Goal: Complete application form: Complete application form

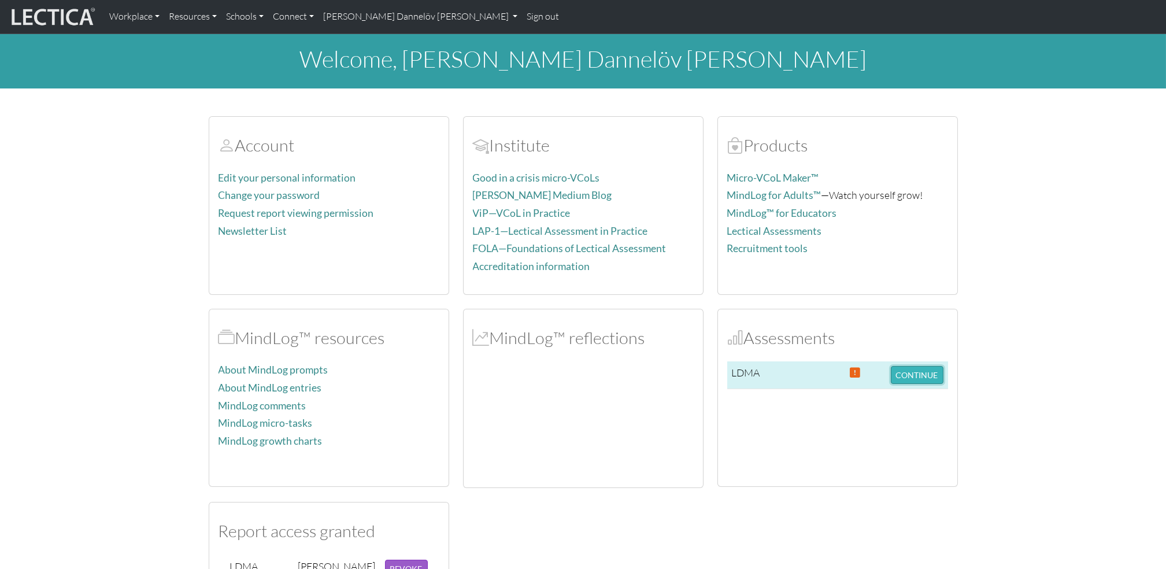
click at [911, 375] on button "CONTINUE" at bounding box center [917, 375] width 53 height 18
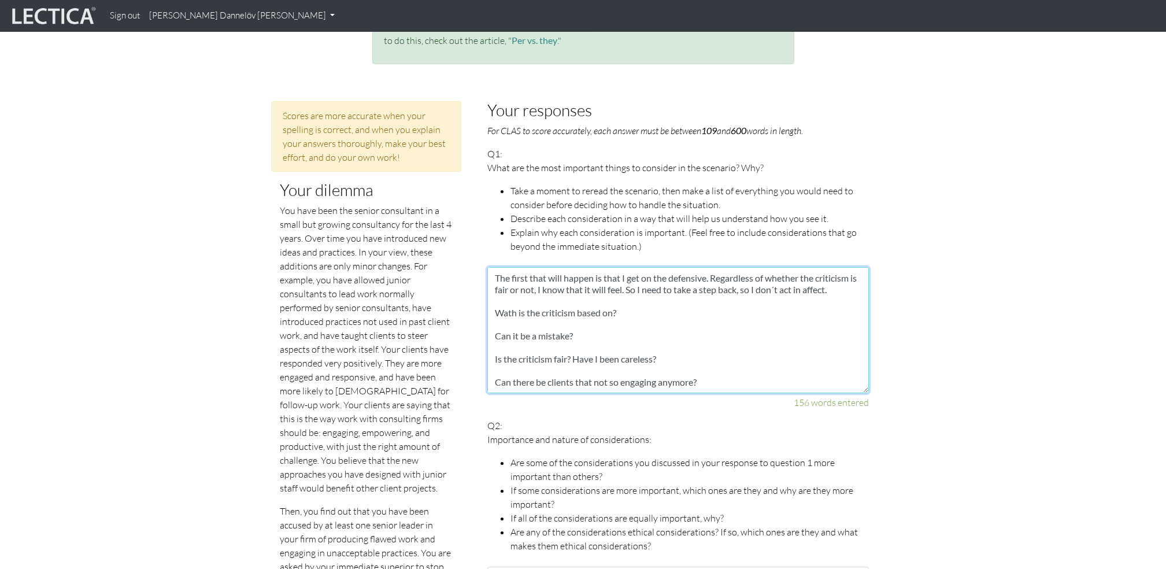
scroll to position [127, 0]
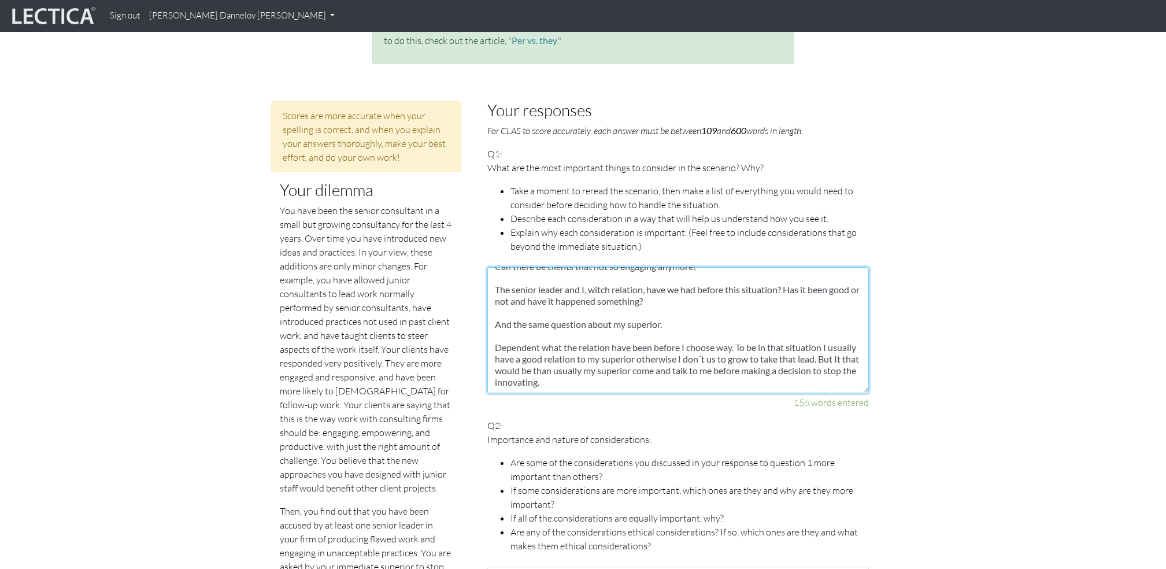
drag, startPoint x: 490, startPoint y: 264, endPoint x: 825, endPoint y: 400, distance: 361.3
paste textarea "ing that happens when I receive criticism is that I get defensive. Regardless o…"
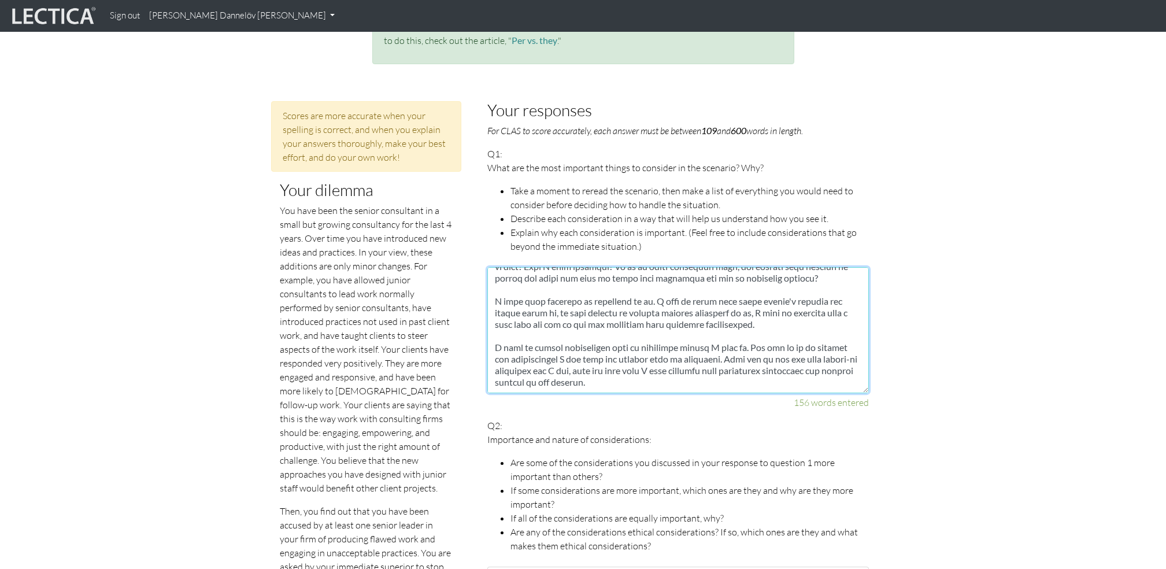
scroll to position [64, 0]
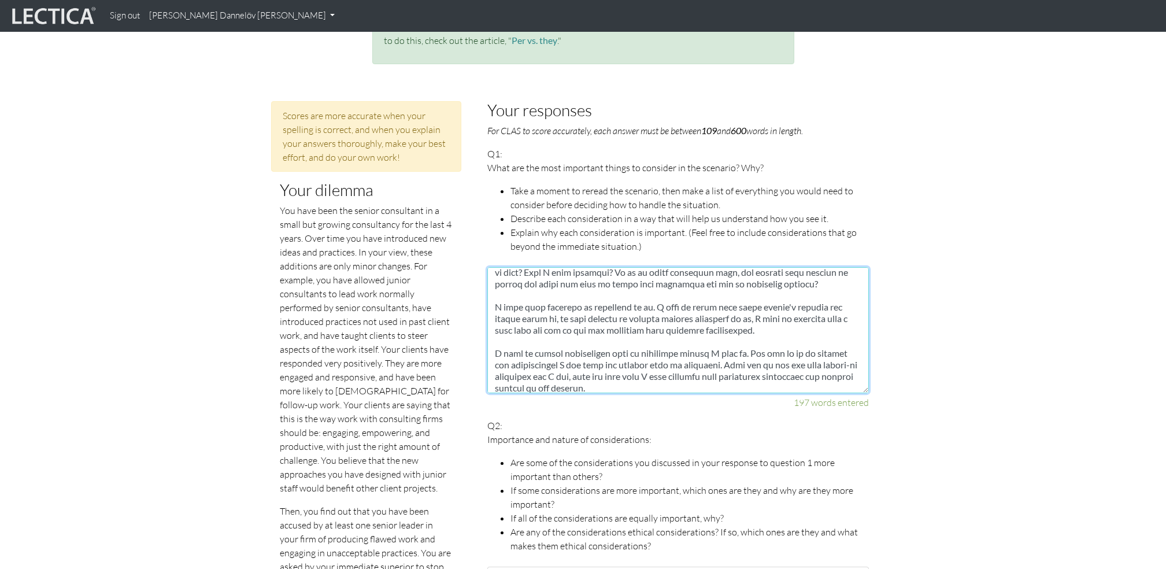
type textarea "The first thing that happens when I receive criticism is that I get defensive. …"
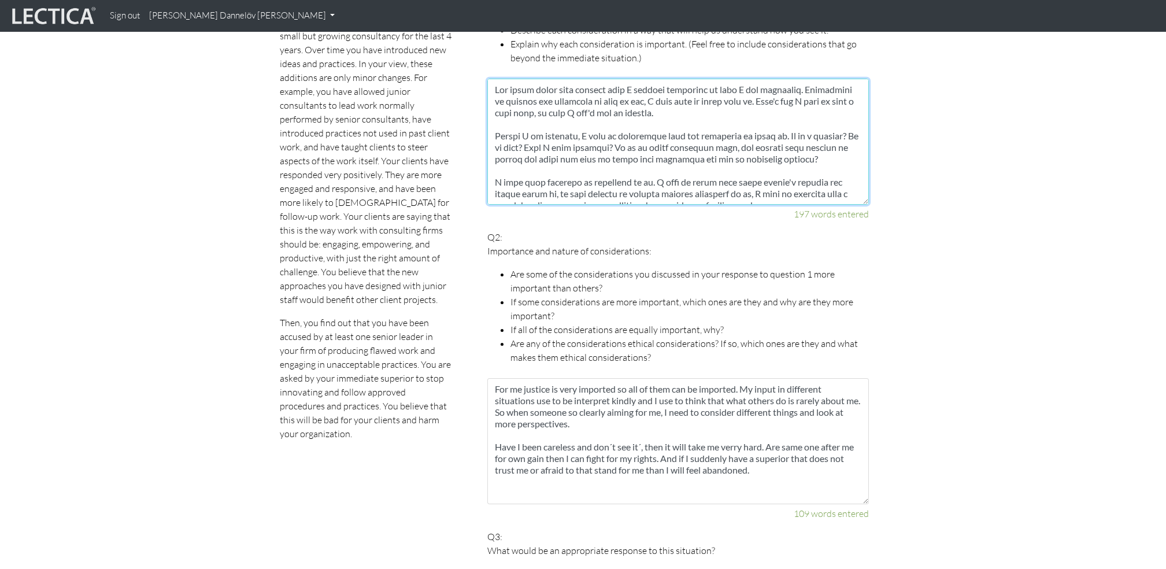
scroll to position [627, 0]
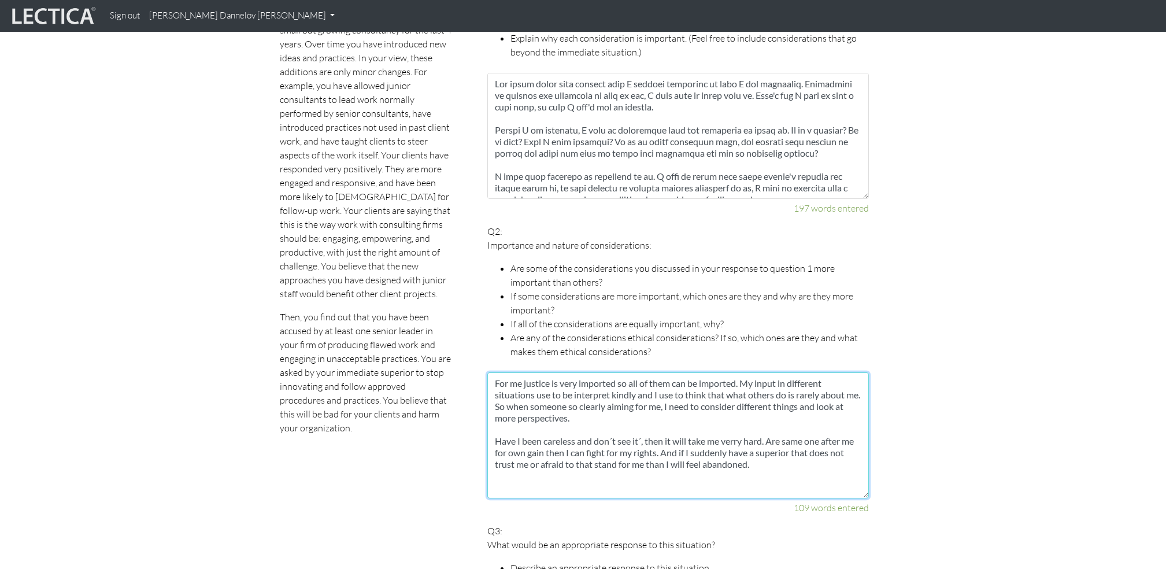
drag, startPoint x: 786, startPoint y: 460, endPoint x: 488, endPoint y: 352, distance: 317.4
click at [488, 352] on div "Q2: Importance and nature of considerations: Are some of the considerations you…" at bounding box center [678, 369] width 382 height 290
paste textarea "I think about the relationship with both the senior leader and my boss. Have we…"
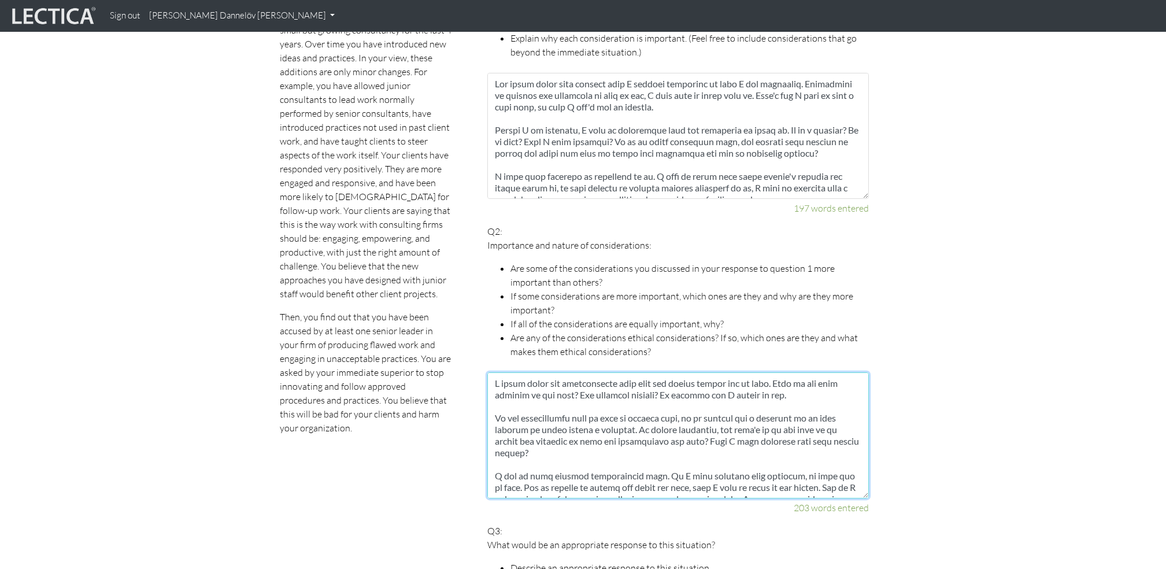
scroll to position [69, 0]
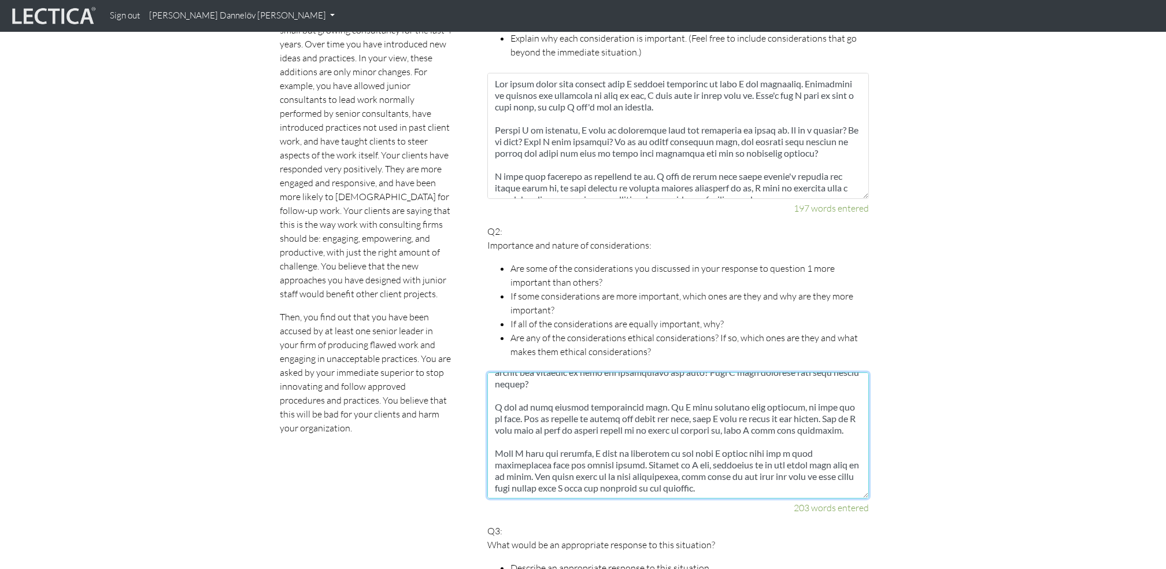
type textarea "I think about the relationship with both the senior leader and my boss. Have we…"
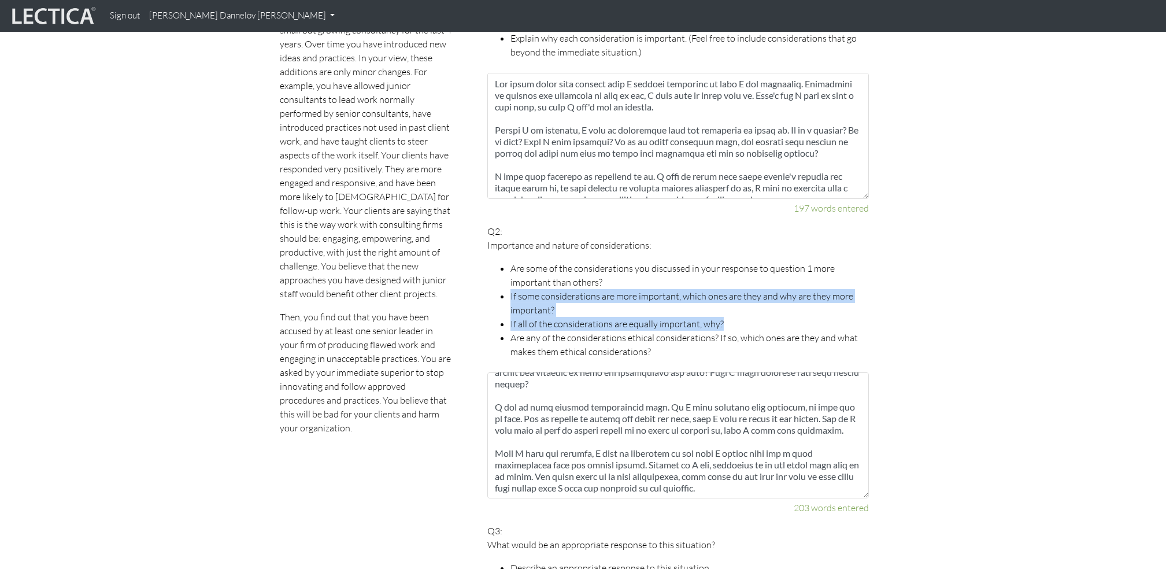
drag, startPoint x: 1164, startPoint y: 267, endPoint x: 1167, endPoint y: 310, distance: 43.5
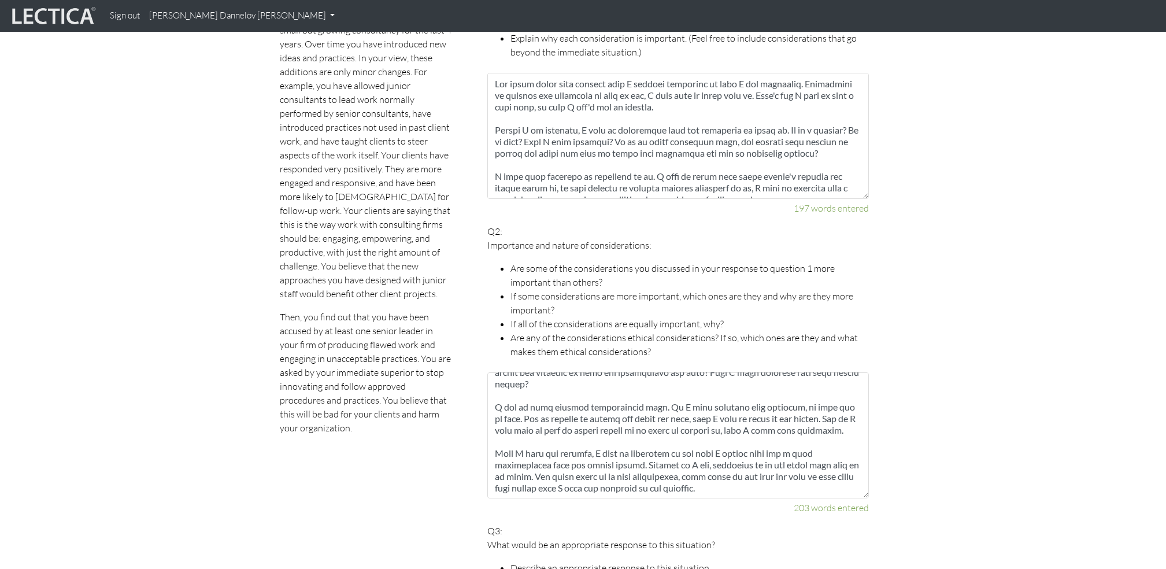
drag, startPoint x: 1167, startPoint y: 310, endPoint x: 1067, endPoint y: 375, distance: 119.5
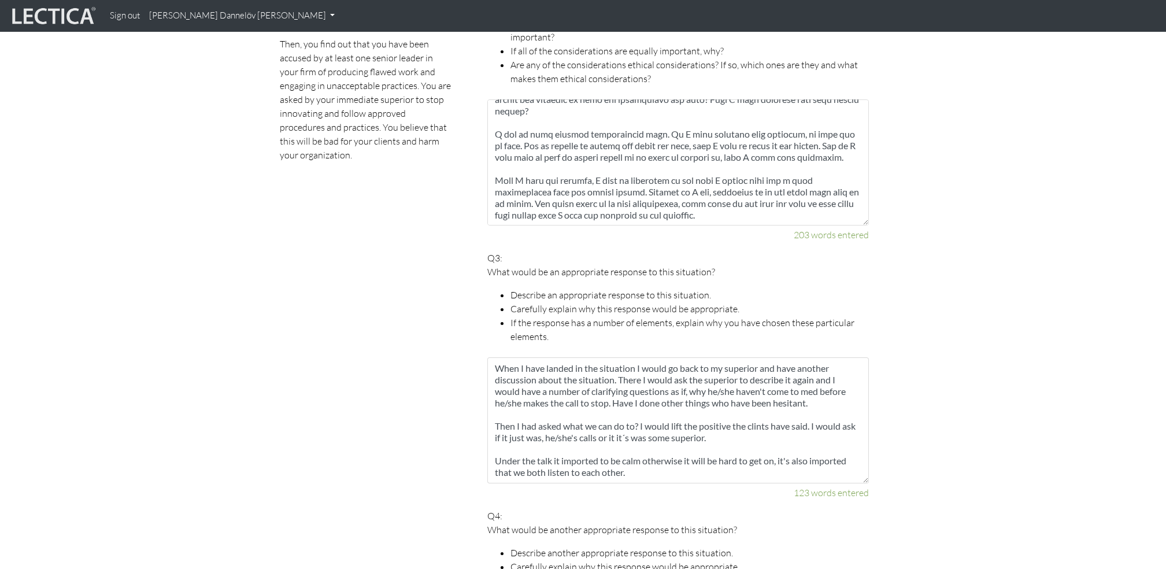
scroll to position [908, 0]
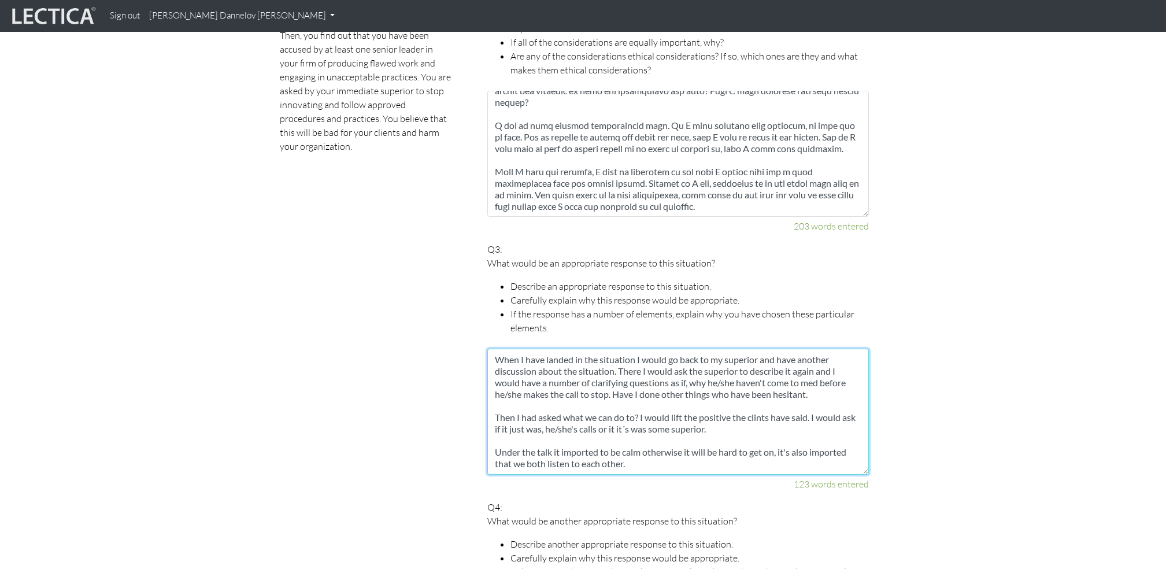
drag, startPoint x: 644, startPoint y: 456, endPoint x: 446, endPoint y: 311, distance: 245.4
click at [446, 311] on div "Scores are more accurate when your spelling is correct, and when you explain yo…" at bounding box center [575, 433] width 642 height 1616
paste textarea ", I would seek out my manager to talk again. I would want to understand the dec…"
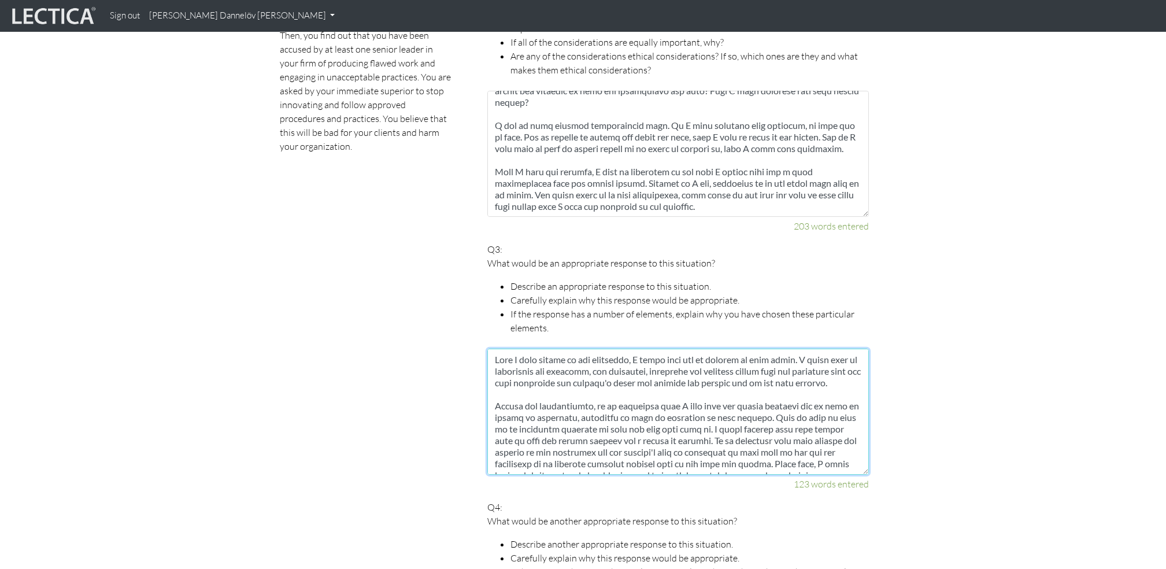
scroll to position [87, 0]
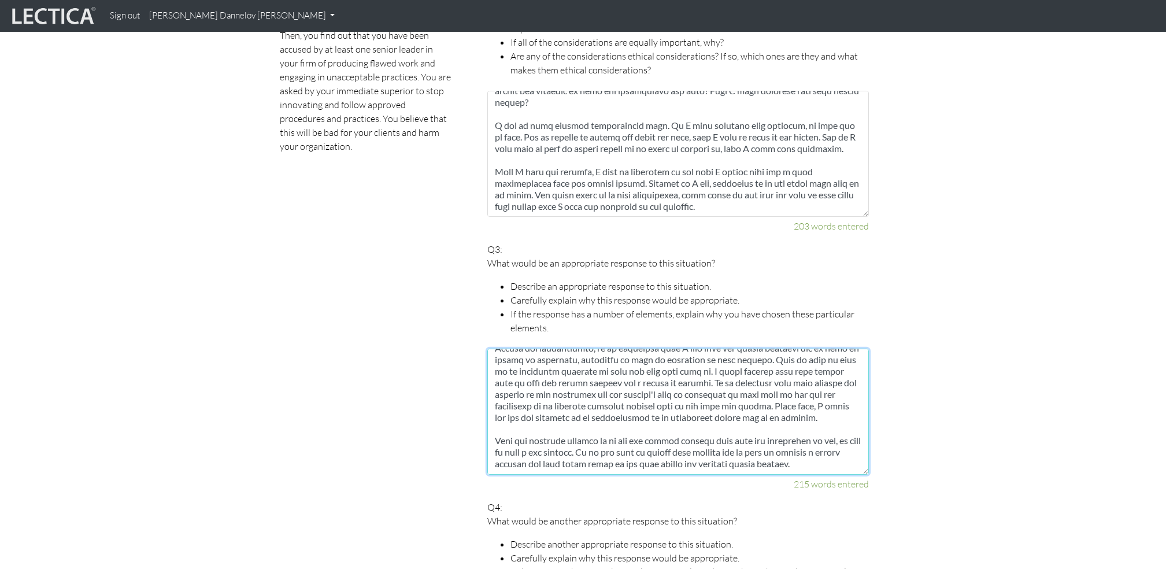
type textarea "When I have landed in the situation, I would seek out my manager to talk again.…"
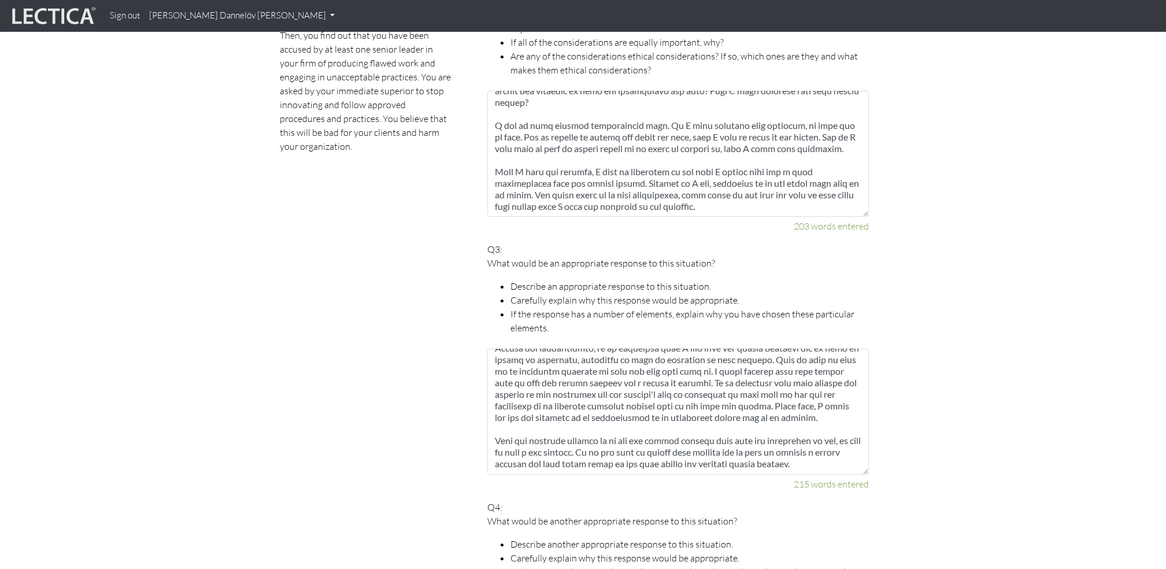
click at [923, 460] on section "Scores are more accurate when your spelling is correct, and when you explain yo…" at bounding box center [583, 433] width 1166 height 1616
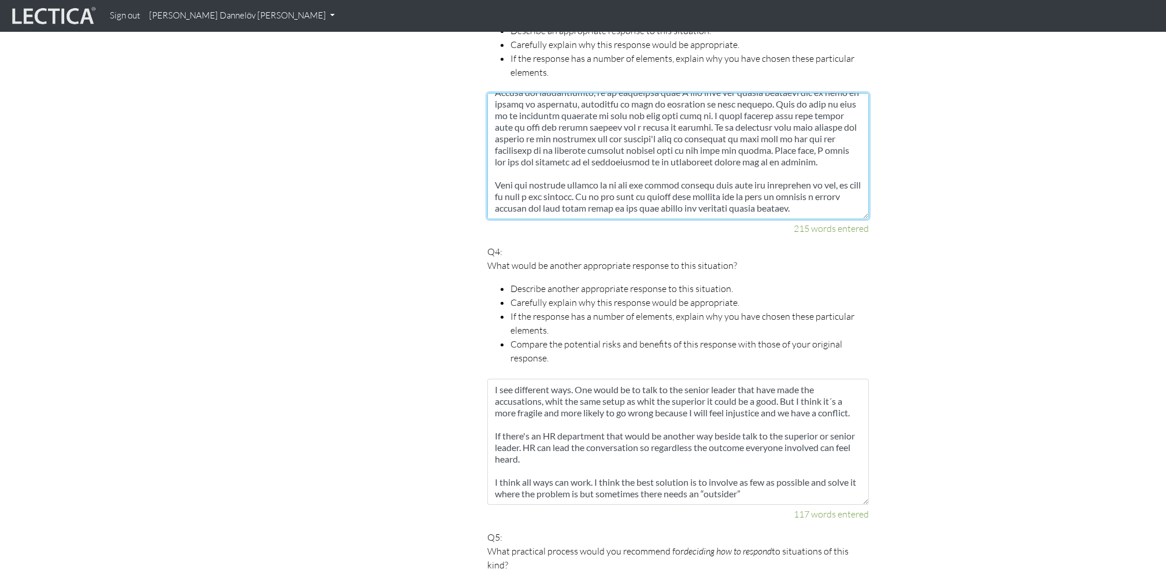
scroll to position [1167, 0]
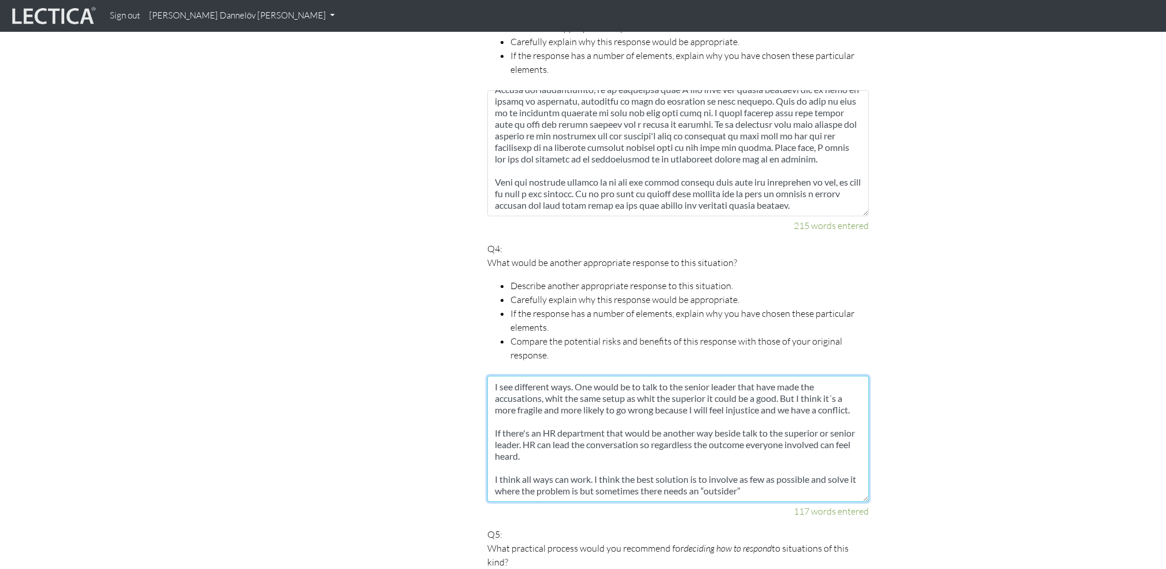
drag, startPoint x: 755, startPoint y: 483, endPoint x: 460, endPoint y: 306, distance: 343.1
click at [460, 306] on div "Scores are more accurate when your spelling is correct, and when you explain yo…" at bounding box center [575, 175] width 642 height 1616
paste textarea "also see other possible paths. One is to speak directly to the senior leader wh…"
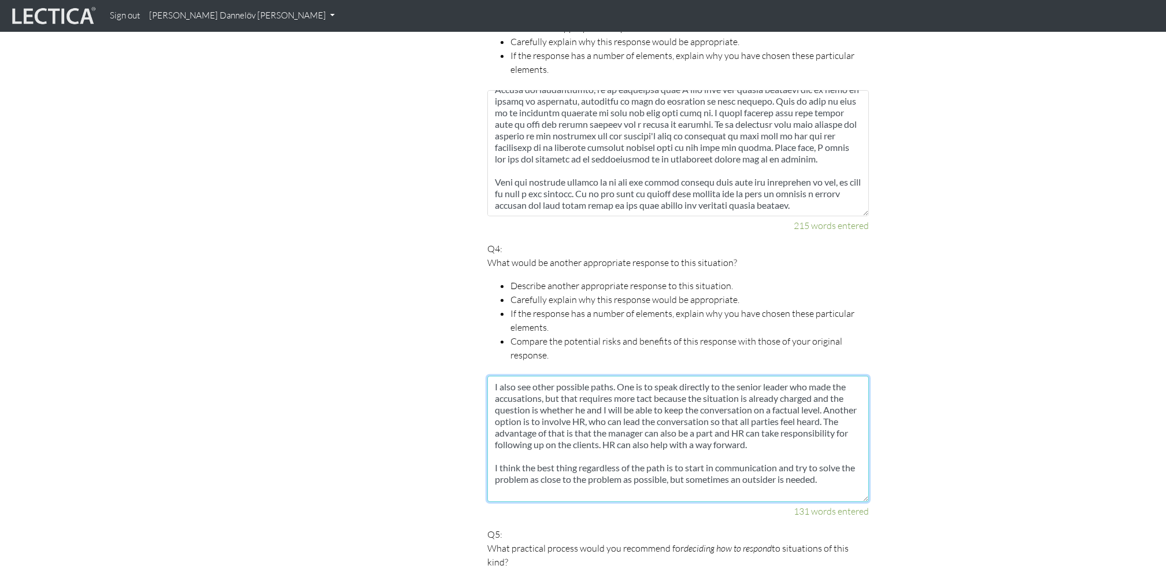
type textarea "I also see other possible paths. One is to speak directly to the senior leader …"
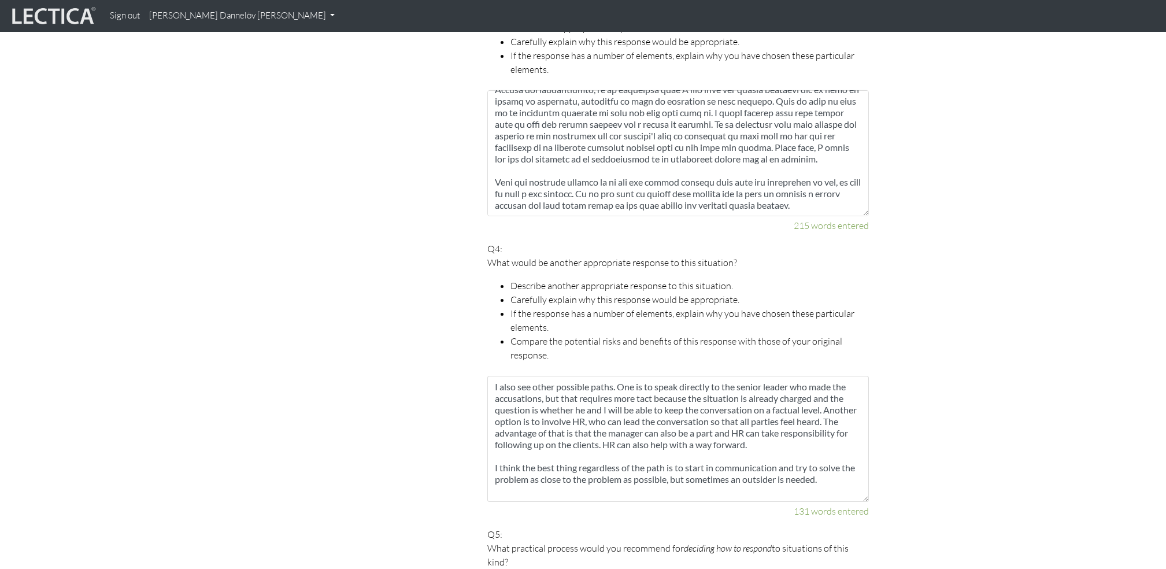
click at [972, 446] on section "Scores are more accurate when your spelling is correct, and when you explain yo…" at bounding box center [583, 175] width 1166 height 1616
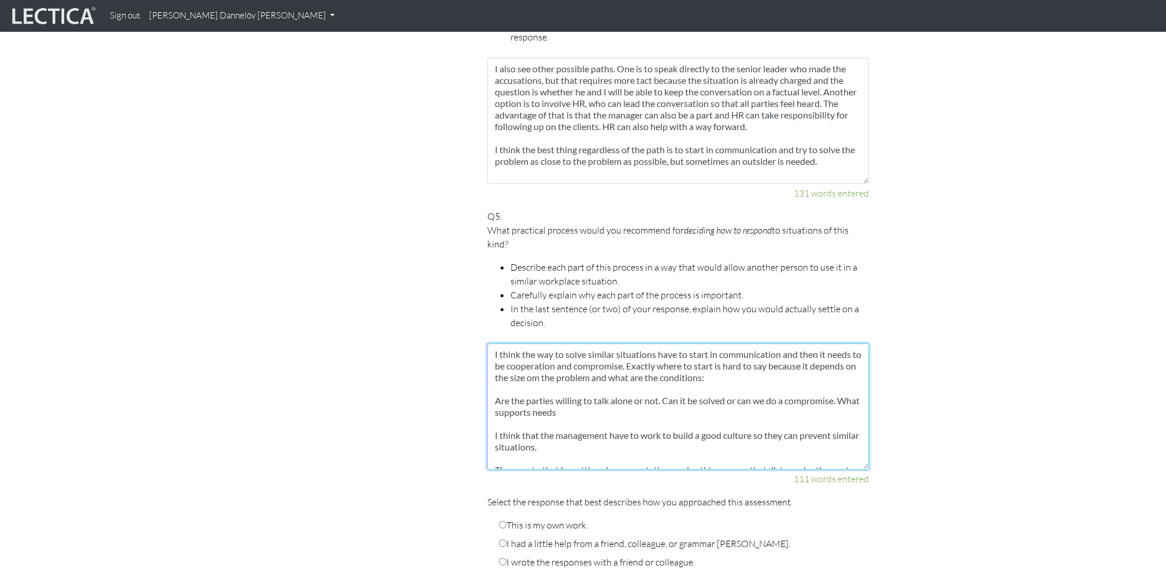
scroll to position [23, 0]
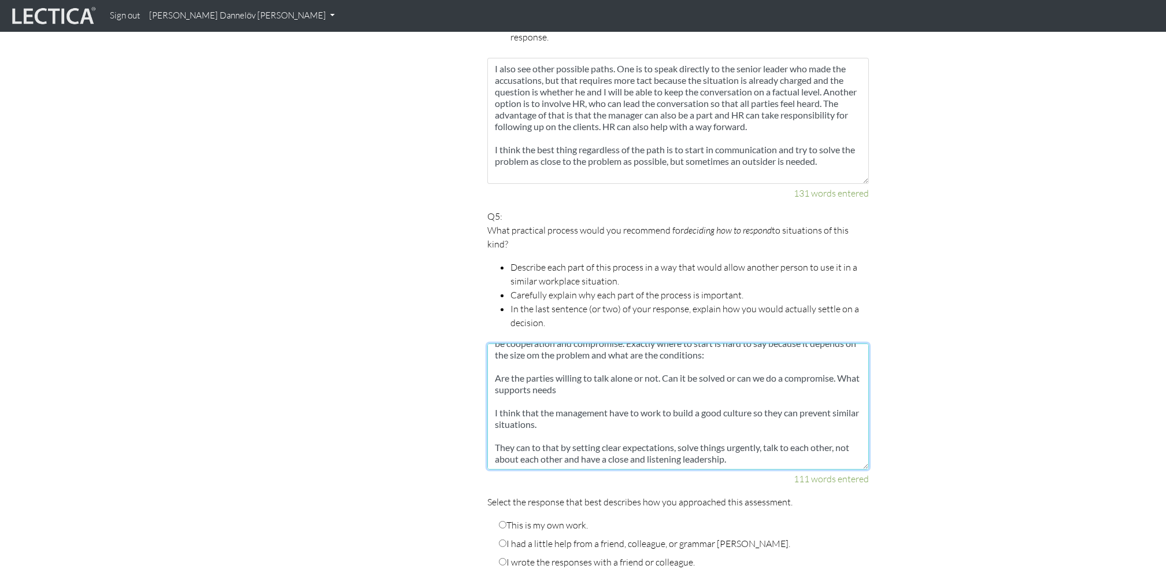
drag, startPoint x: 493, startPoint y: 339, endPoint x: 870, endPoint y: 513, distance: 415.3
paste textarea "The reason why this should not happen is that the company works with the cultur…"
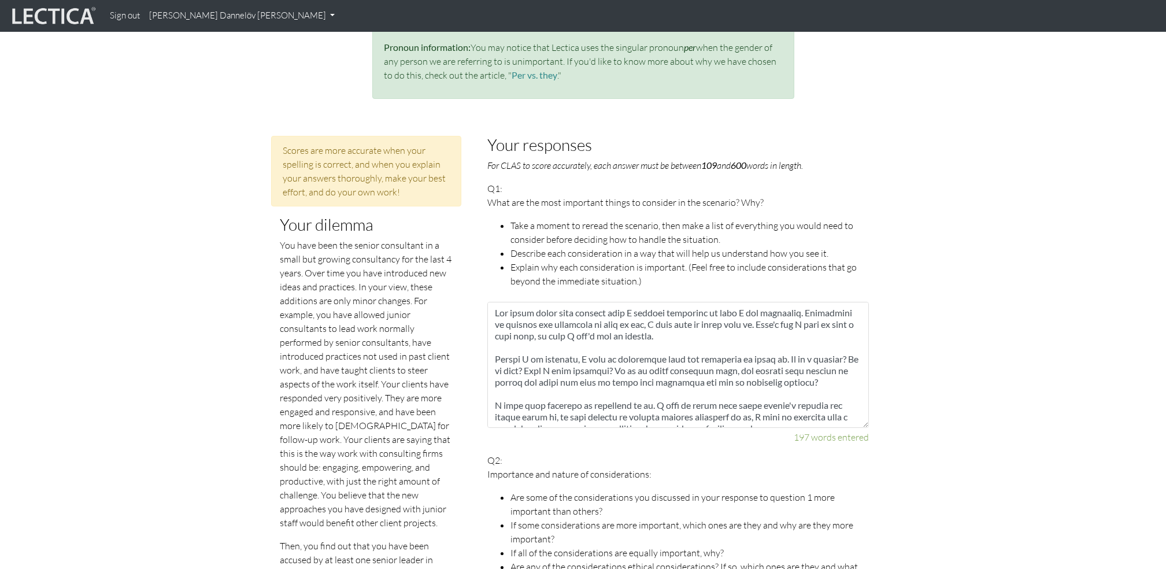
scroll to position [378, 0]
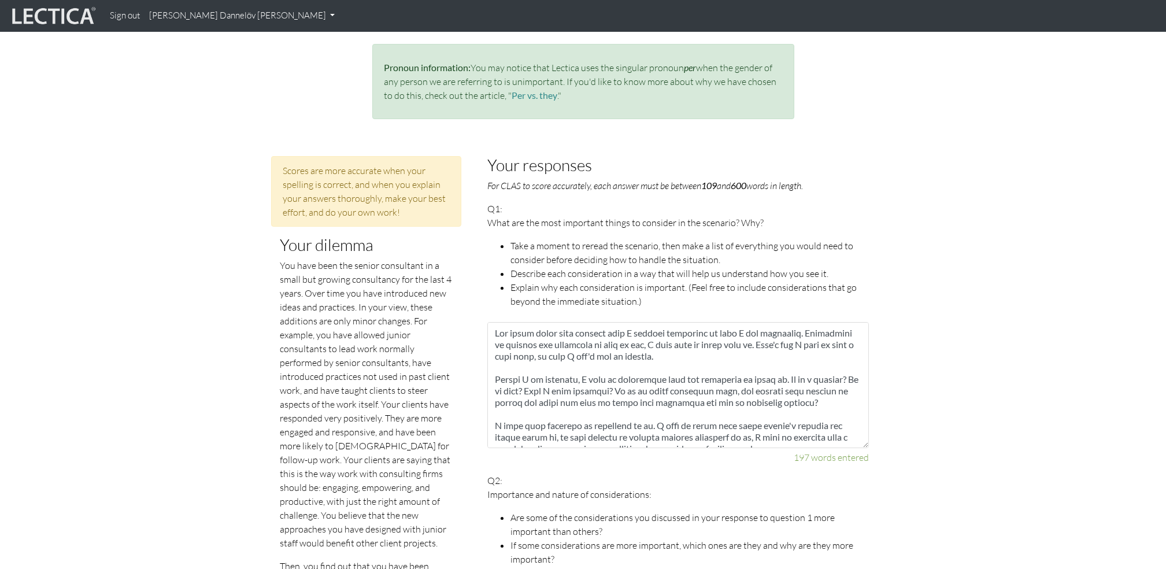
type textarea "The reason why this should not happen is that the company works with the cultur…"
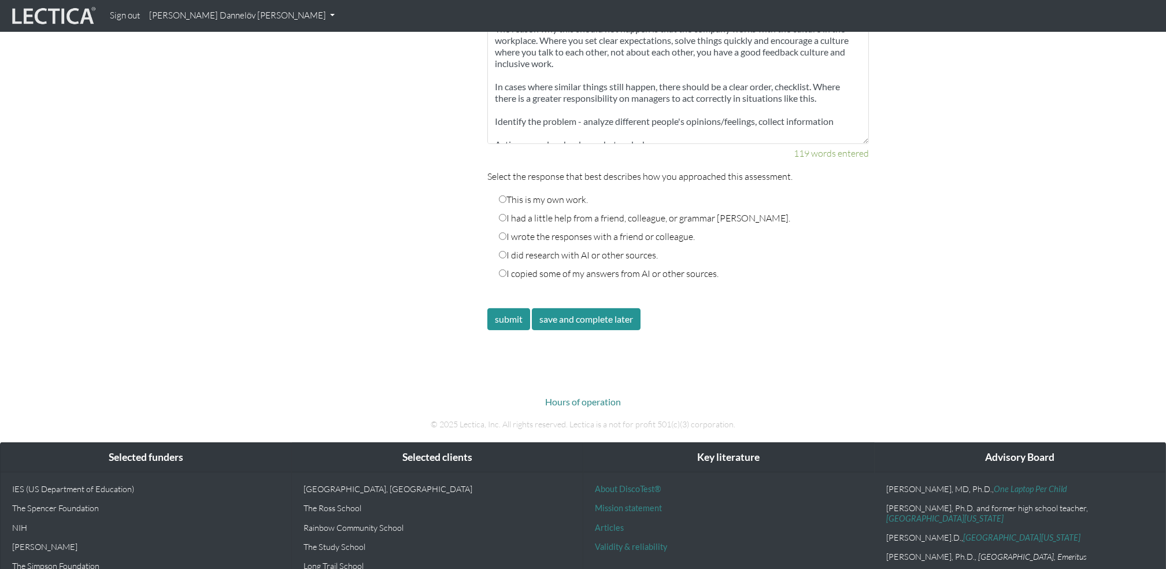
scroll to position [1878, 0]
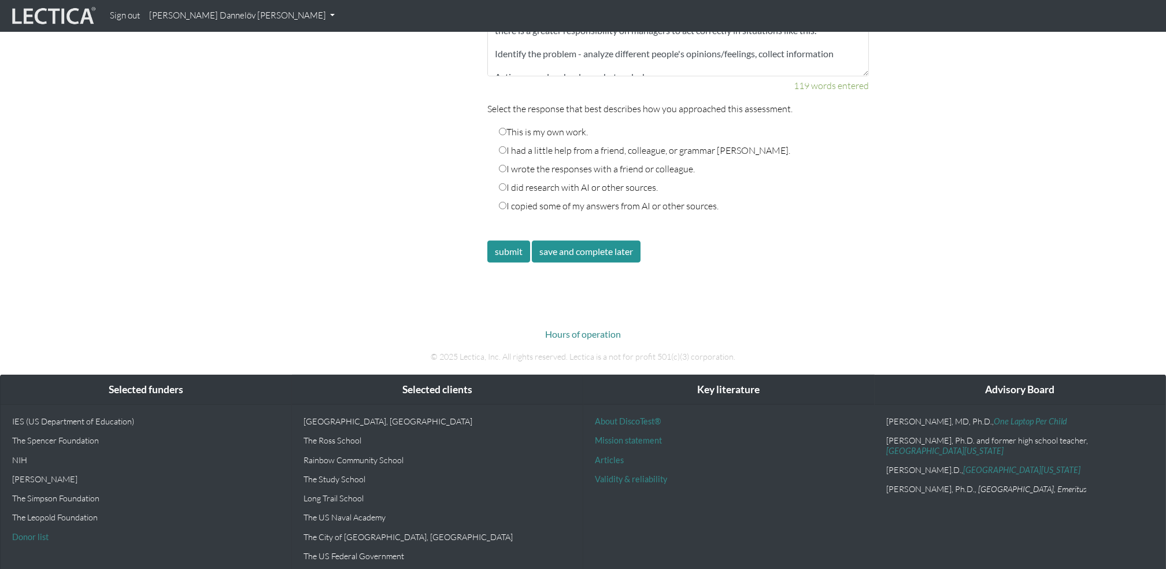
click at [503, 128] on input "This is my own work." at bounding box center [503, 132] width 8 height 8
radio input "true"
click at [507, 241] on button "submit" at bounding box center [508, 252] width 43 height 22
